Goal: Navigation & Orientation: Understand site structure

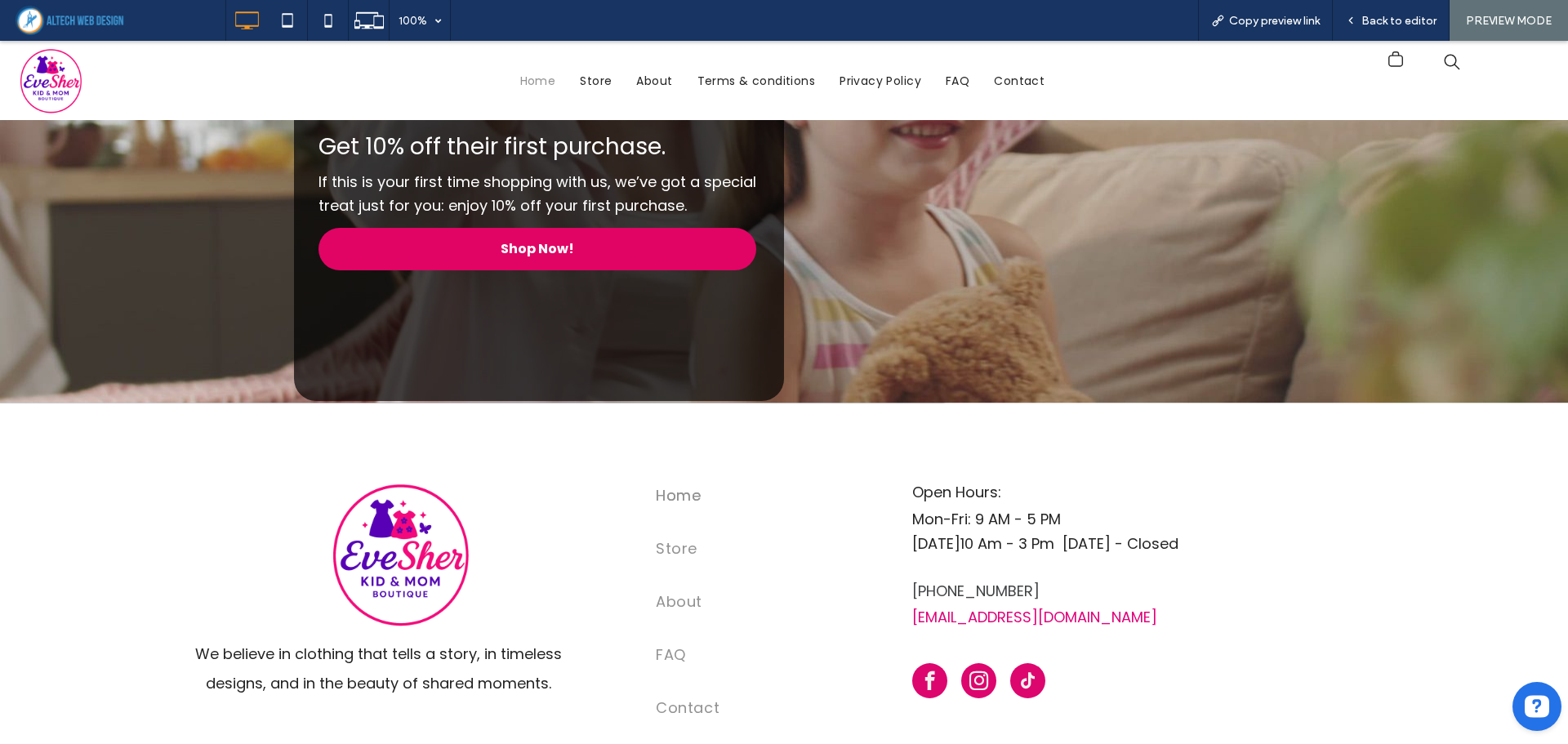
scroll to position [5225, 0]
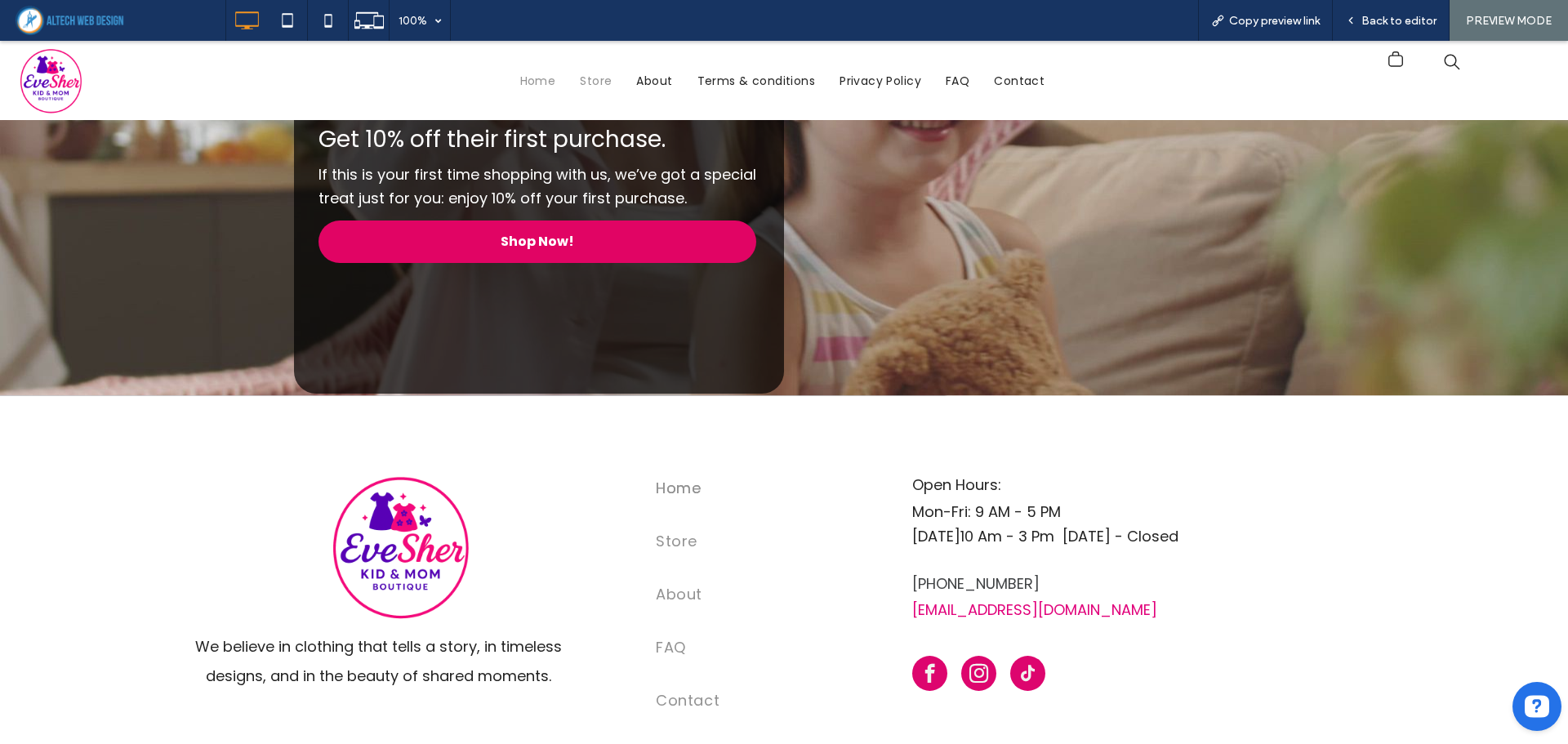
click at [585, 78] on span "Store" at bounding box center [595, 80] width 32 height 17
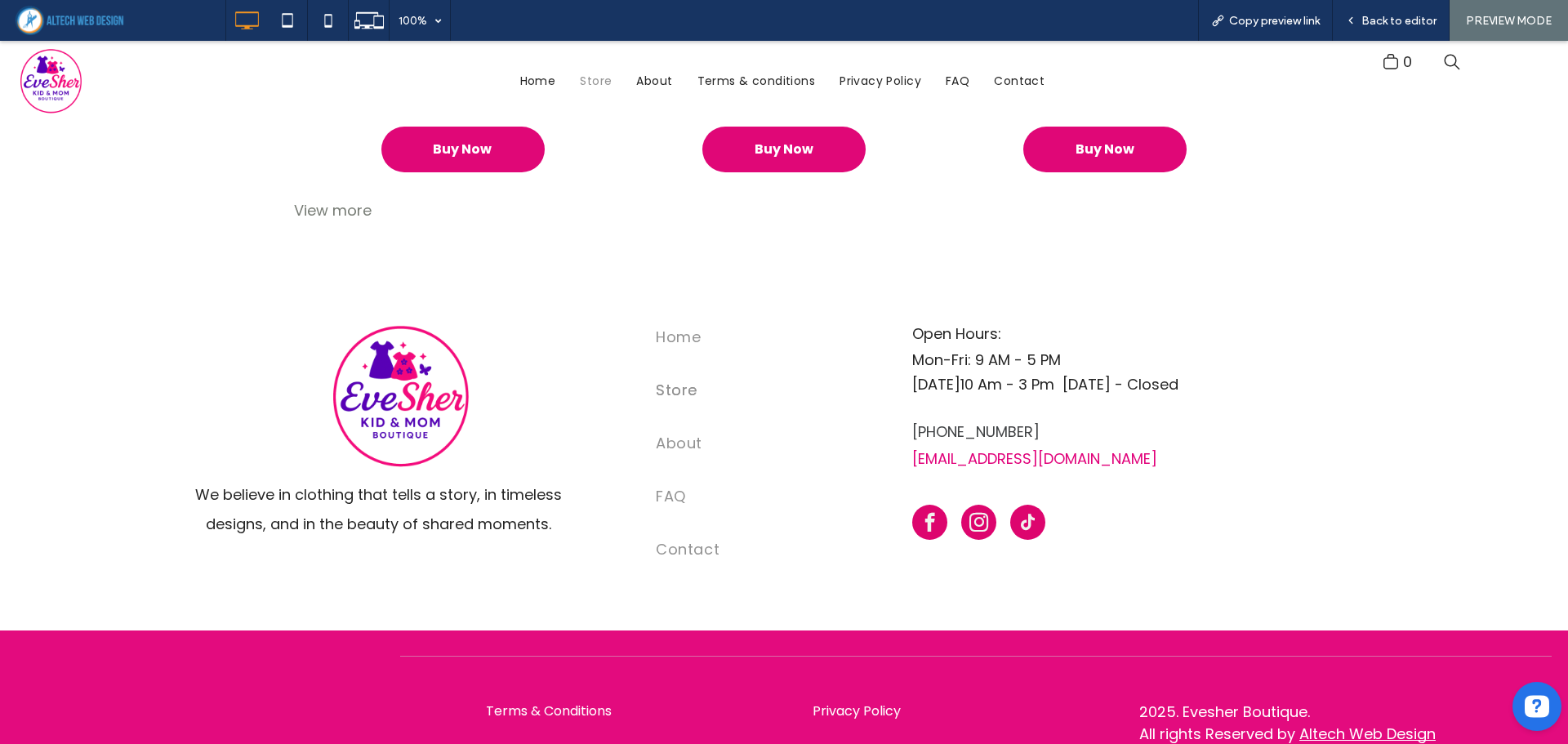
scroll to position [1489, 0]
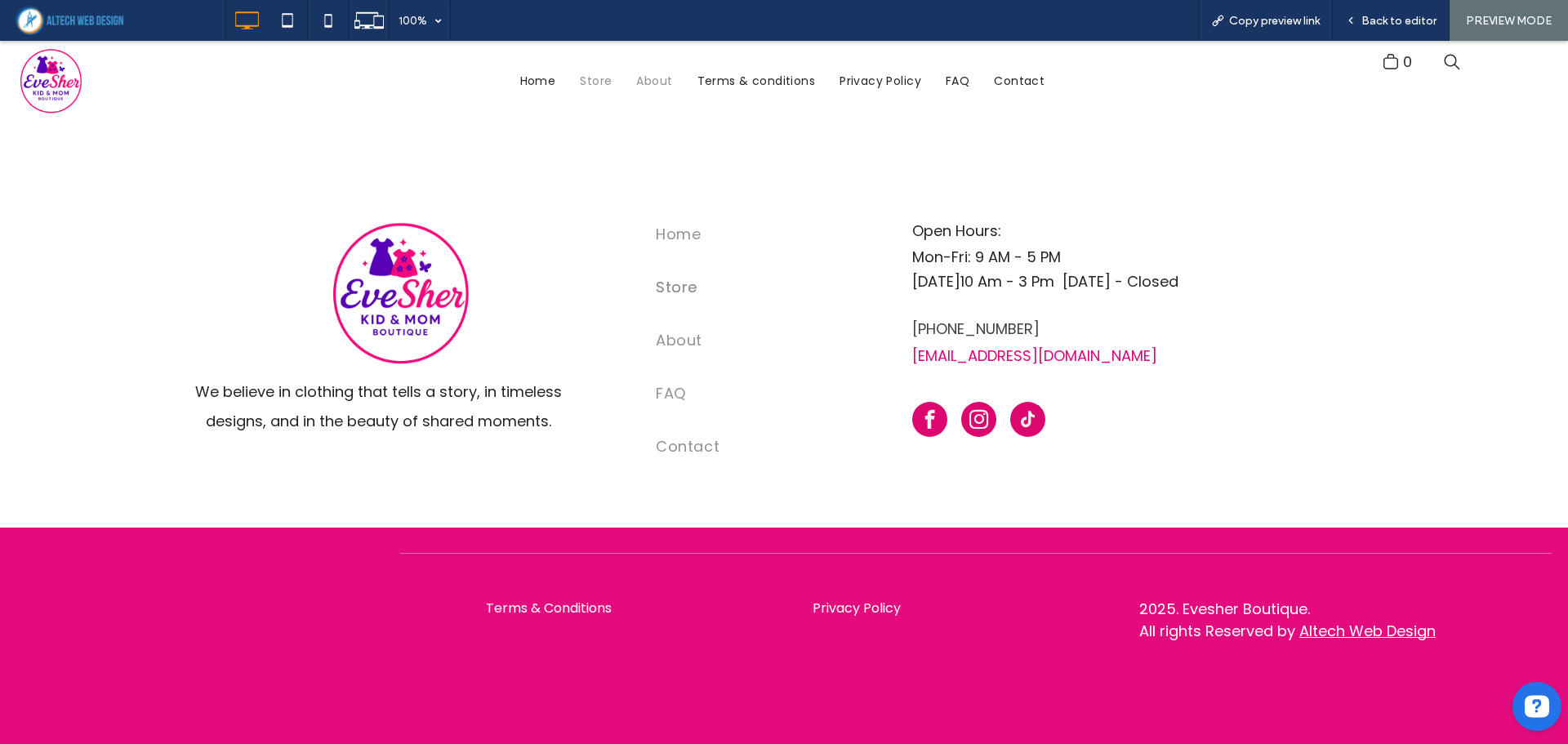
click at [648, 77] on span "About" at bounding box center [654, 80] width 36 height 17
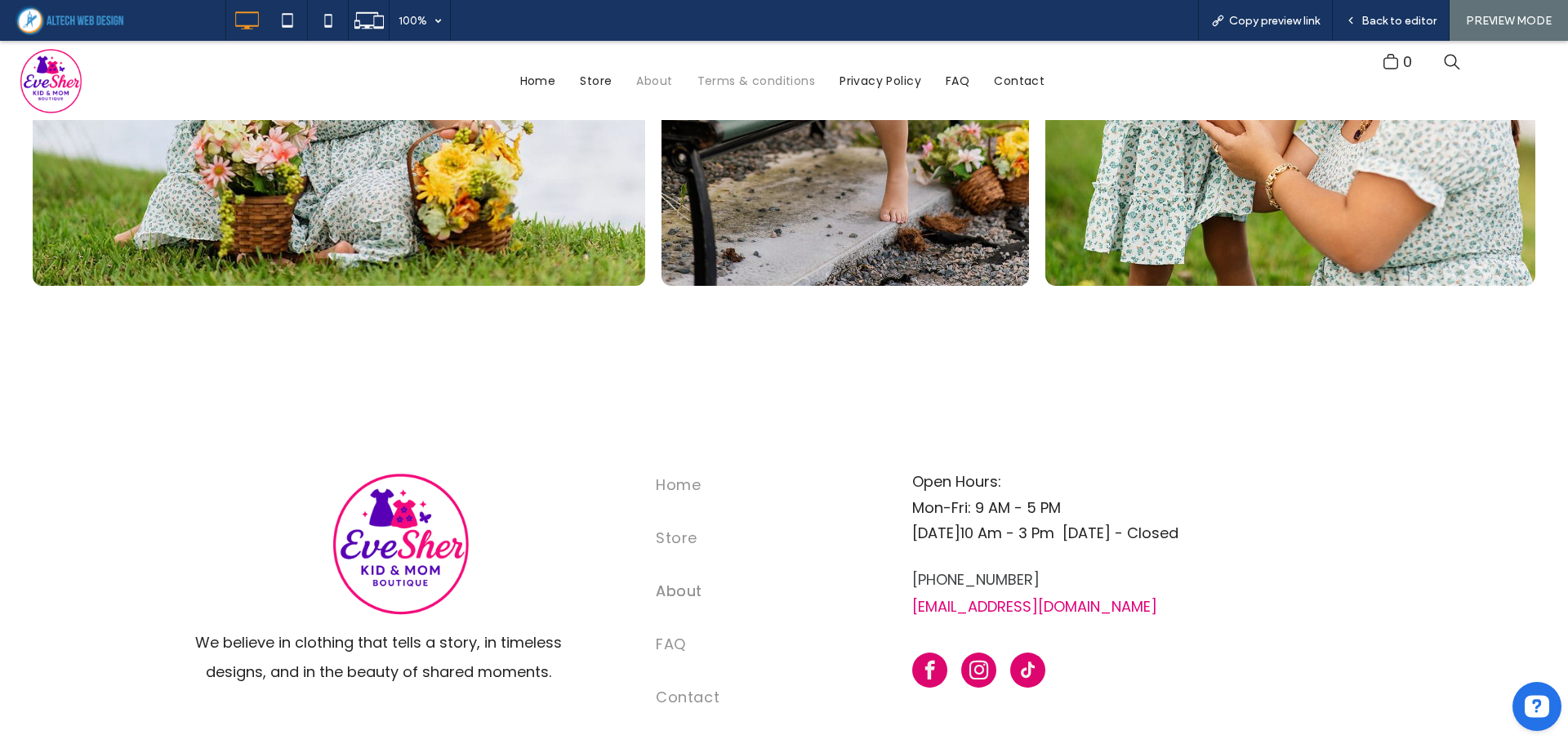
scroll to position [1551, 0]
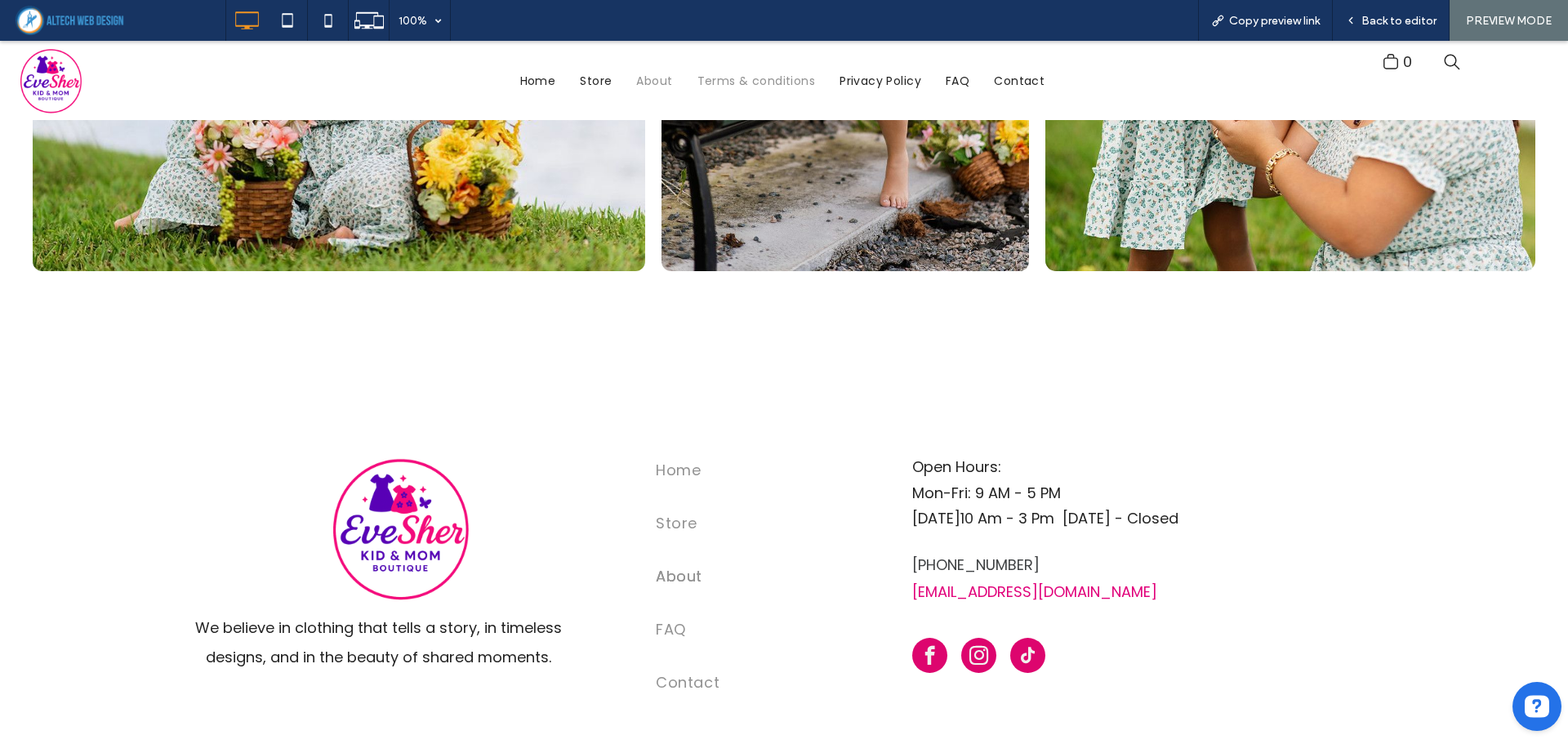
click at [729, 80] on span "Terms & conditions" at bounding box center [757, 80] width 118 height 17
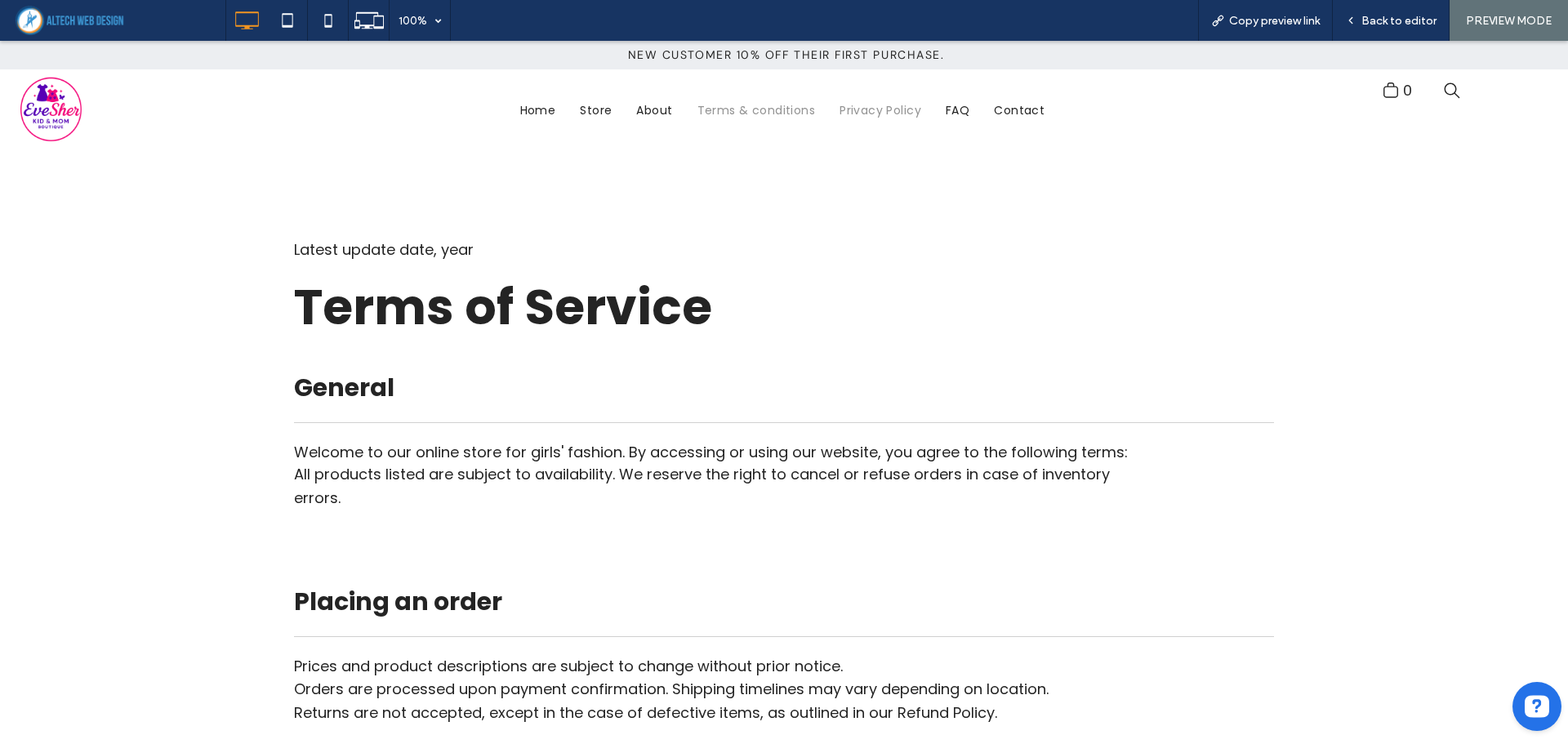
click at [860, 111] on span "Privacy Policy" at bounding box center [880, 110] width 81 height 17
